Goal: Entertainment & Leisure: Consume media (video, audio)

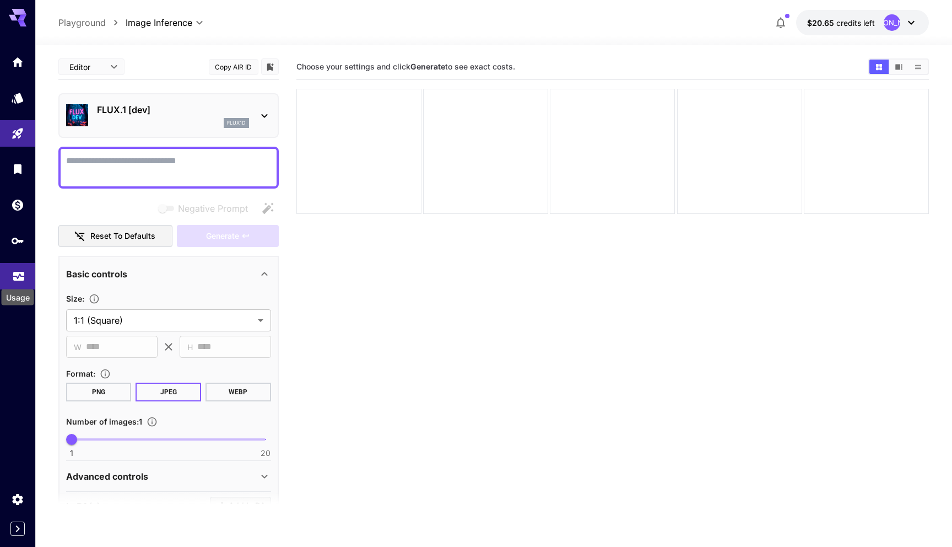
click at [18, 275] on icon "Usage" at bounding box center [18, 272] width 13 height 13
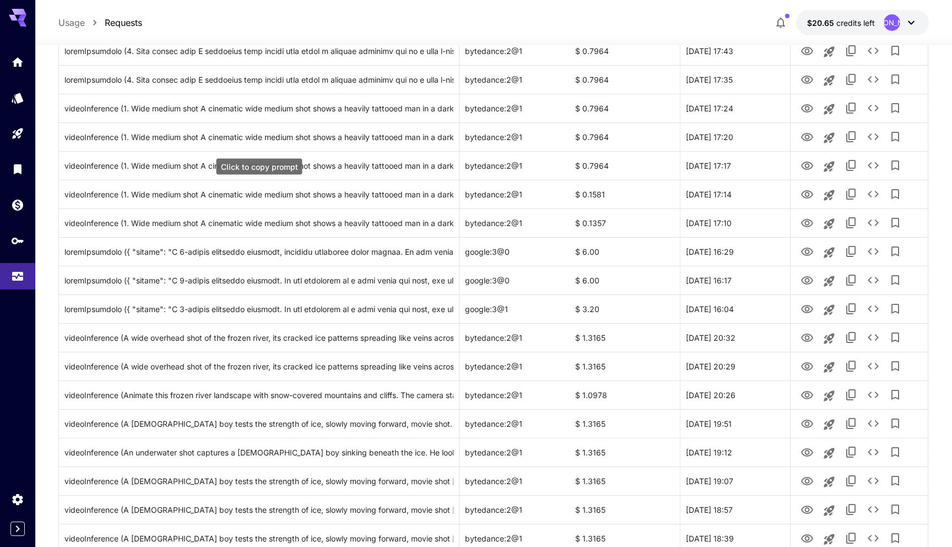
scroll to position [386, 0]
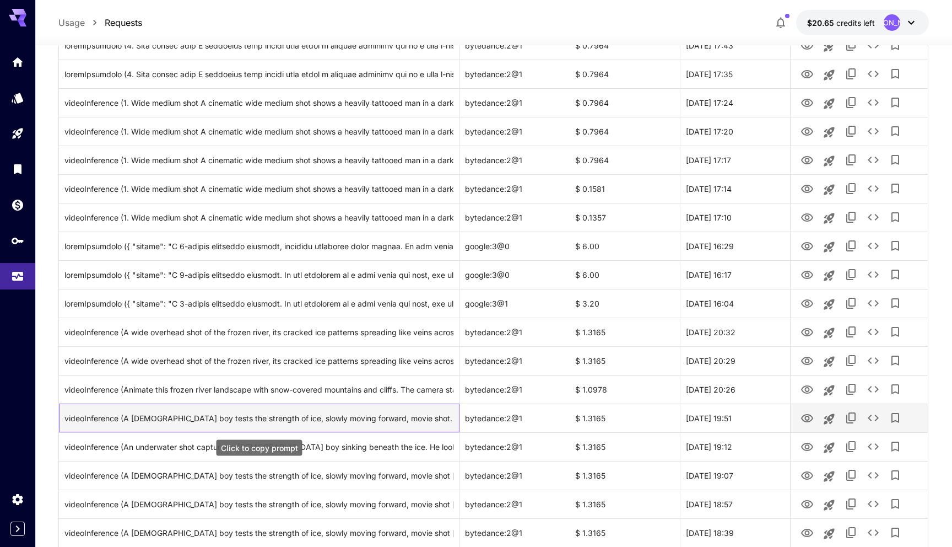
click at [213, 419] on div "videoInference (A [DEMOGRAPHIC_DATA] boy tests the strength of ice, slowly movi…" at bounding box center [258, 418] width 389 height 28
click at [289, 416] on div "videoInference (A [DEMOGRAPHIC_DATA] boy tests the strength of ice, slowly movi…" at bounding box center [258, 418] width 389 height 28
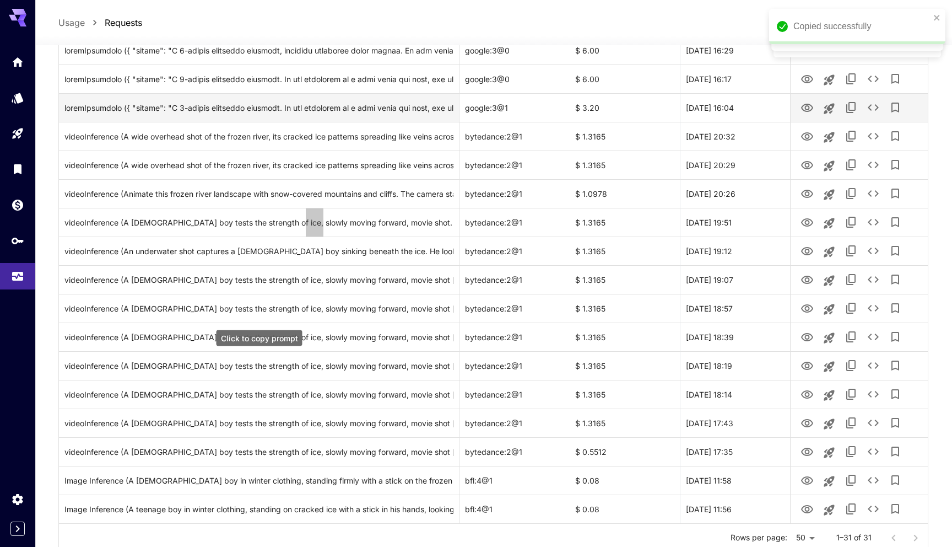
scroll to position [582, 0]
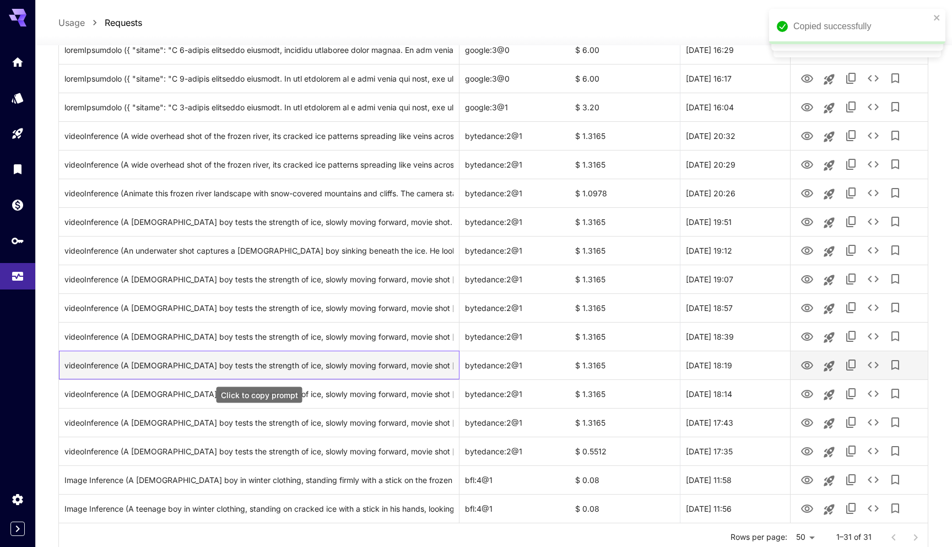
click at [311, 360] on div "videoInference (A [DEMOGRAPHIC_DATA] boy tests the strength of ice, slowly movi…" at bounding box center [258, 365] width 389 height 28
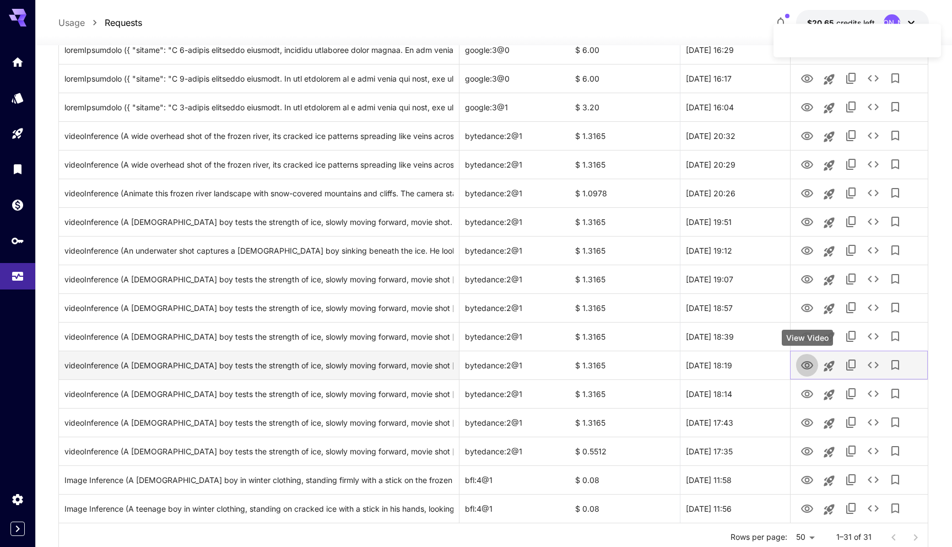
click at [802, 364] on icon "View Video" at bounding box center [807, 365] width 13 height 13
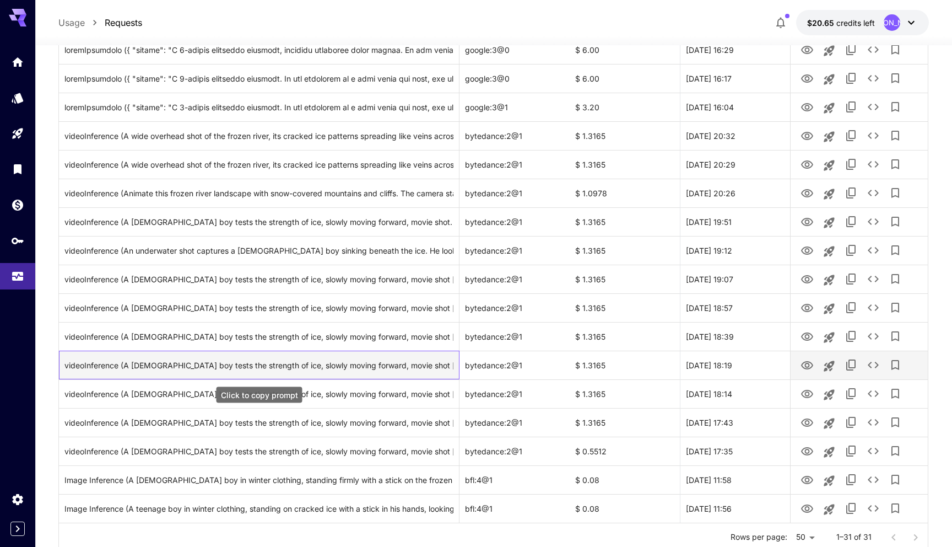
click at [380, 364] on div "videoInference (A [DEMOGRAPHIC_DATA] boy tests the strength of ice, slowly movi…" at bounding box center [258, 365] width 389 height 28
